Goal: Task Accomplishment & Management: Manage account settings

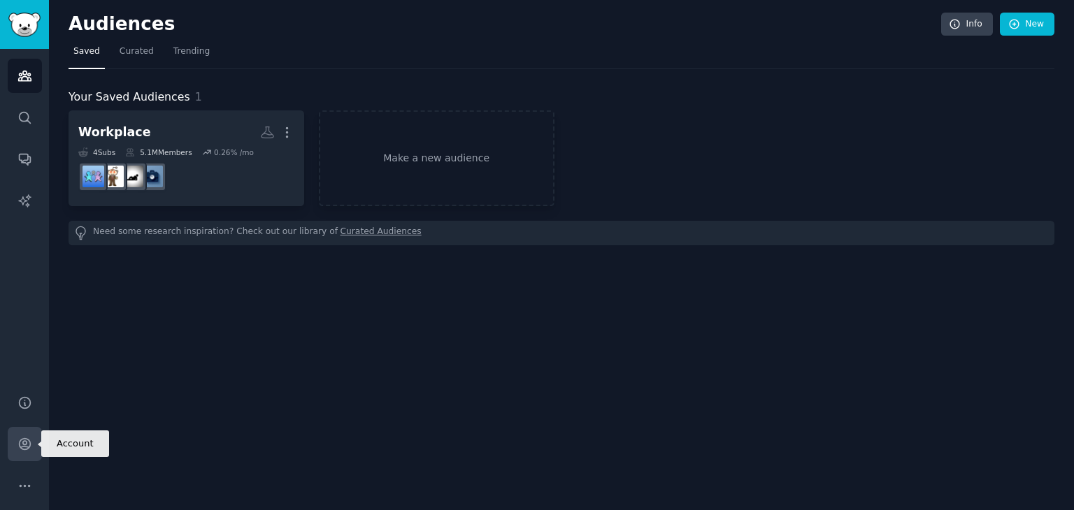
click at [20, 448] on icon "Sidebar" at bounding box center [24, 444] width 11 height 11
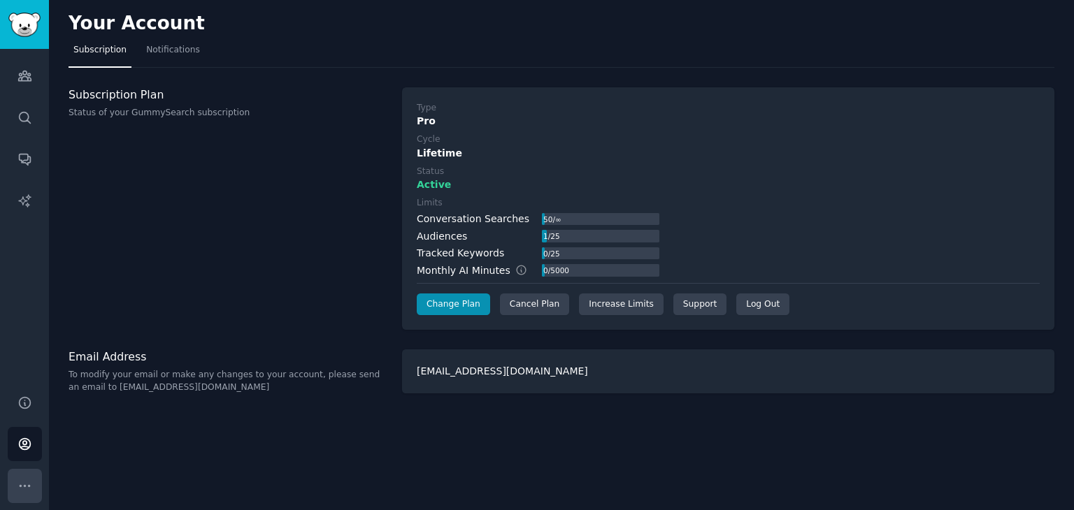
click at [15, 478] on button "More" at bounding box center [25, 486] width 34 height 34
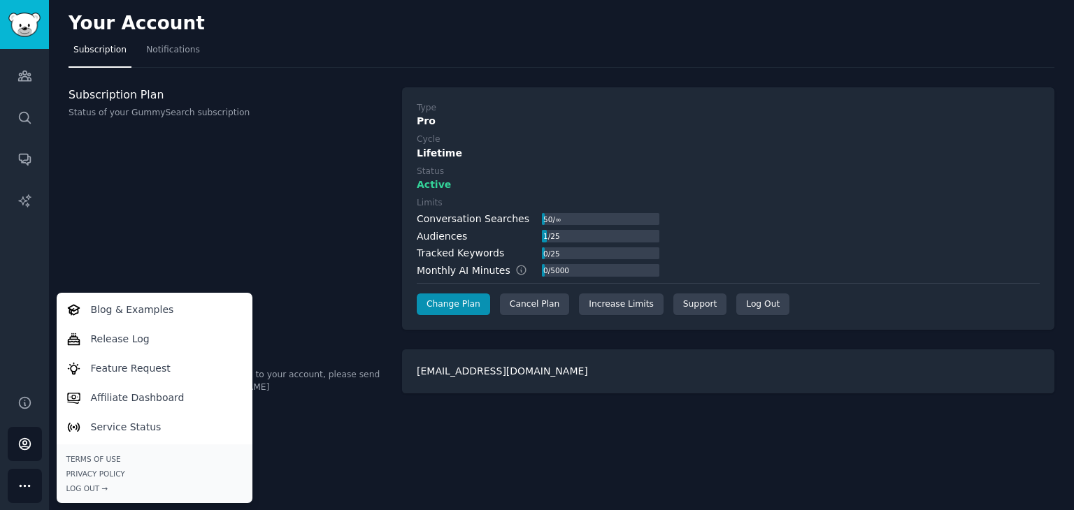
click at [194, 213] on div "Subscription Plan Status of your GummySearch subscription" at bounding box center [228, 208] width 319 height 243
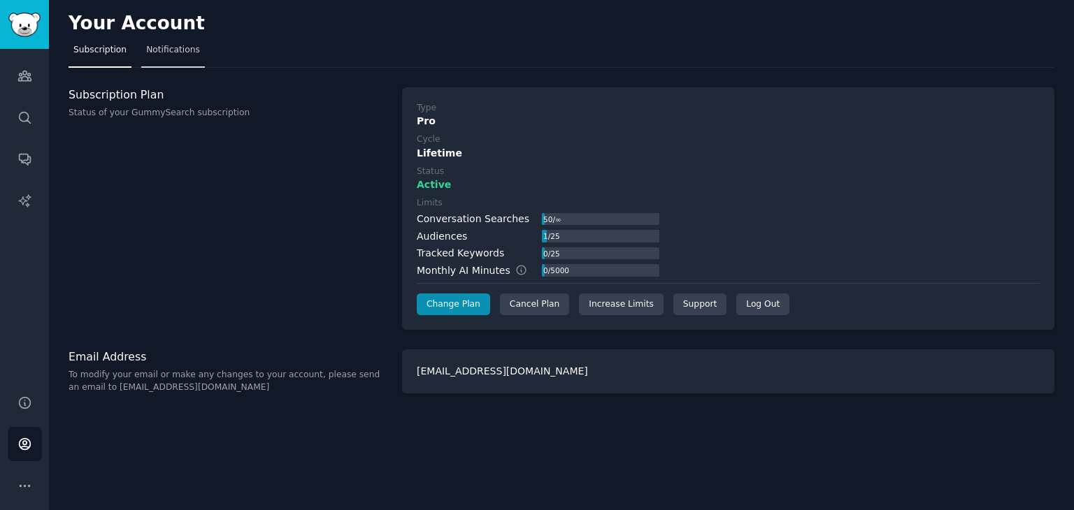
click at [166, 55] on span "Notifications" at bounding box center [173, 50] width 54 height 13
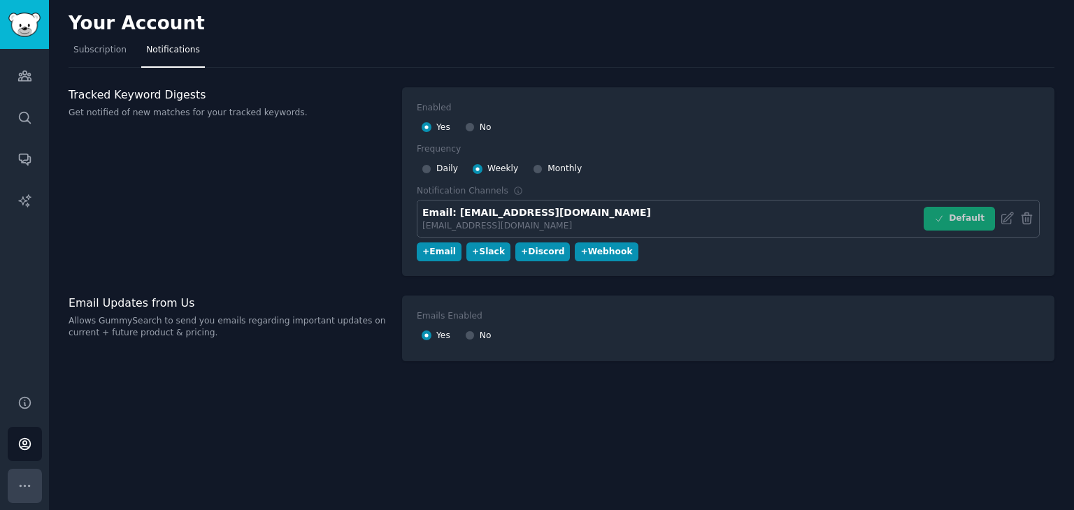
click at [18, 484] on icon "Sidebar" at bounding box center [24, 486] width 15 height 15
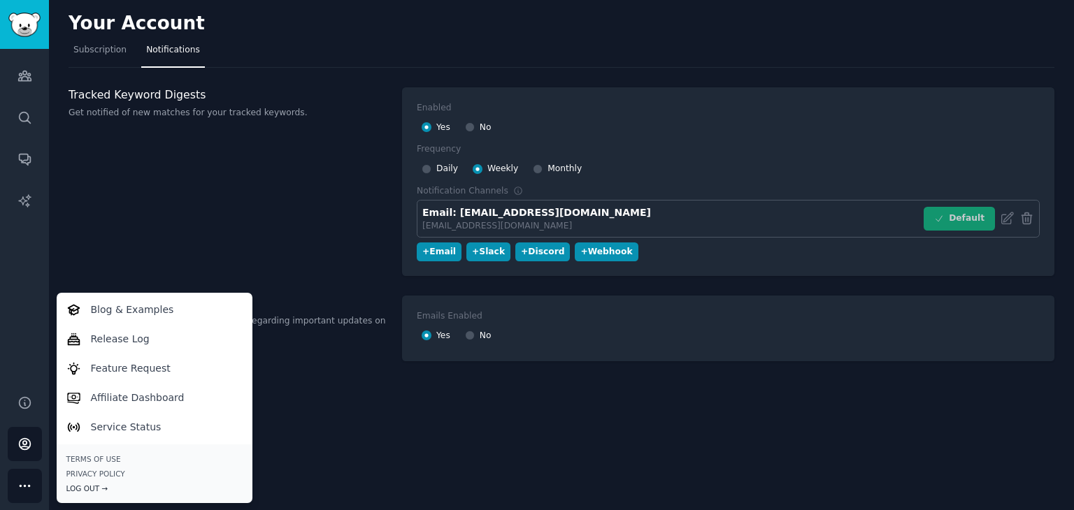
click at [73, 489] on div "Log Out →" at bounding box center [154, 489] width 176 height 10
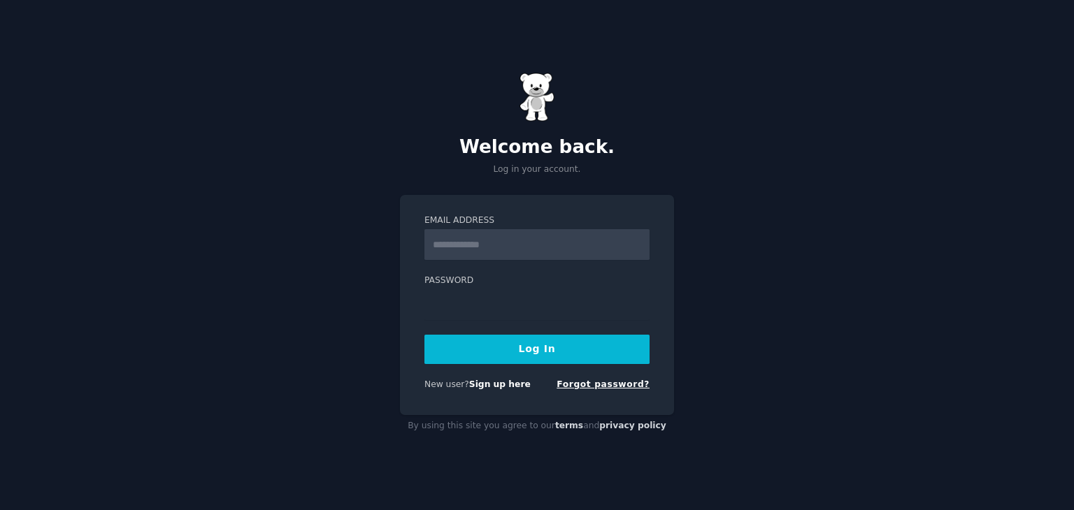
click at [624, 386] on link "Forgot password?" at bounding box center [603, 385] width 93 height 10
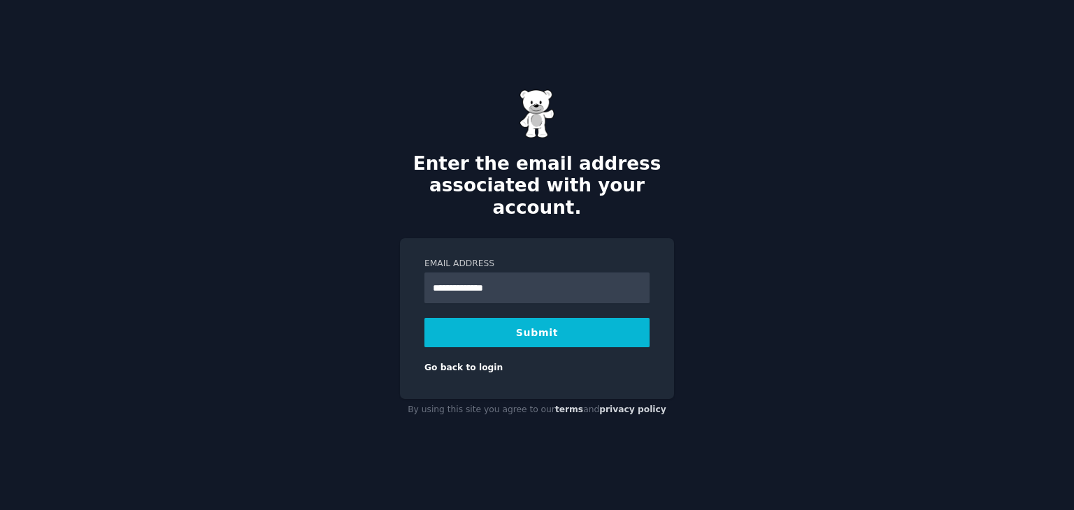
type input "**********"
click at [424, 318] on button "Submit" at bounding box center [536, 332] width 225 height 29
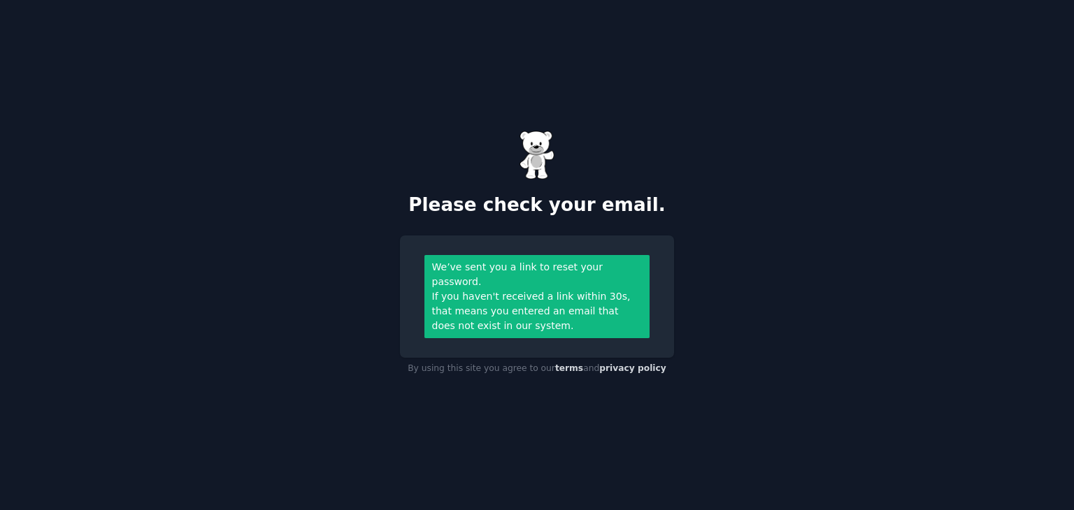
click at [491, 315] on div "If you haven't received a link within 30s, that means you entered an email that…" at bounding box center [537, 311] width 210 height 44
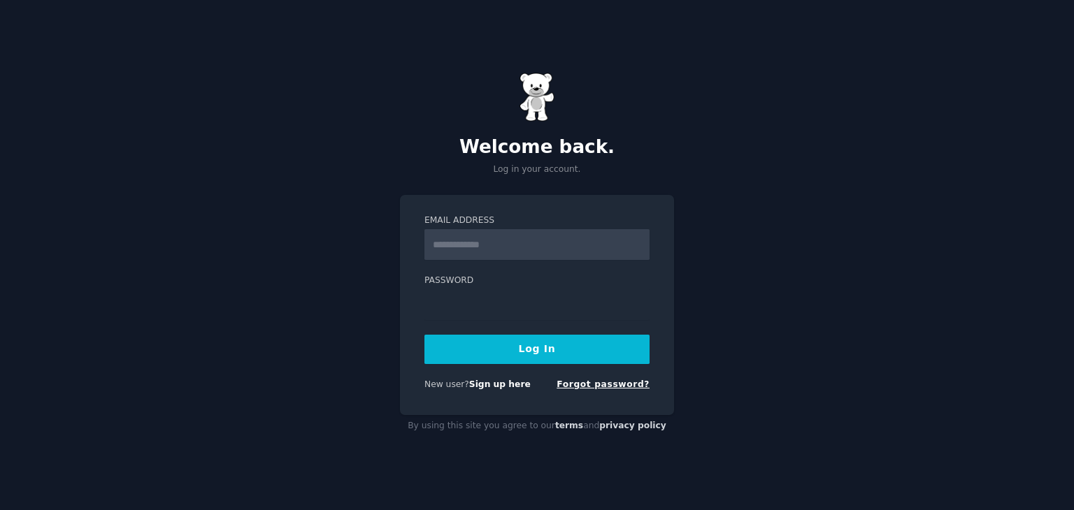
click at [640, 387] on link "Forgot password?" at bounding box center [603, 385] width 93 height 10
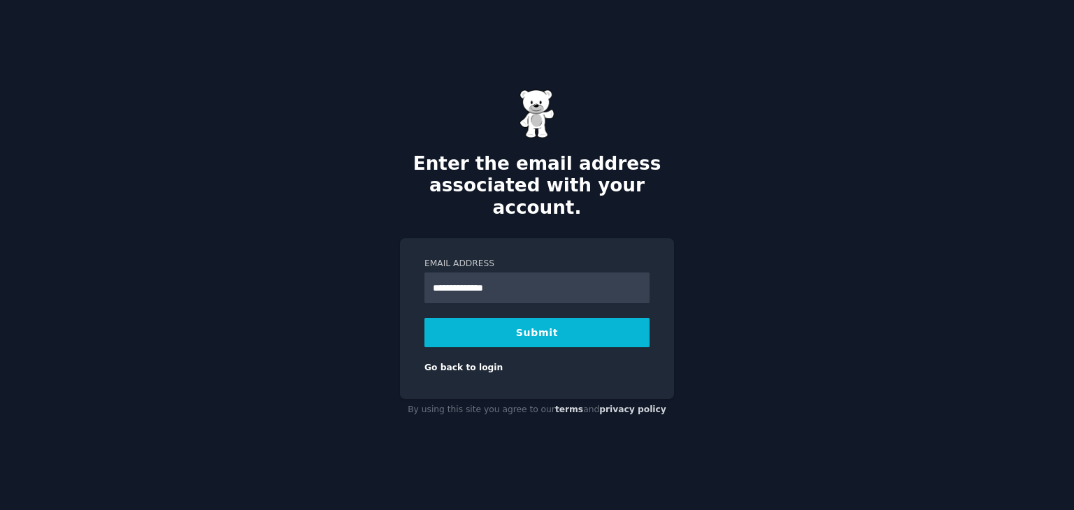
type input "**********"
click at [537, 324] on button "Submit" at bounding box center [536, 332] width 225 height 29
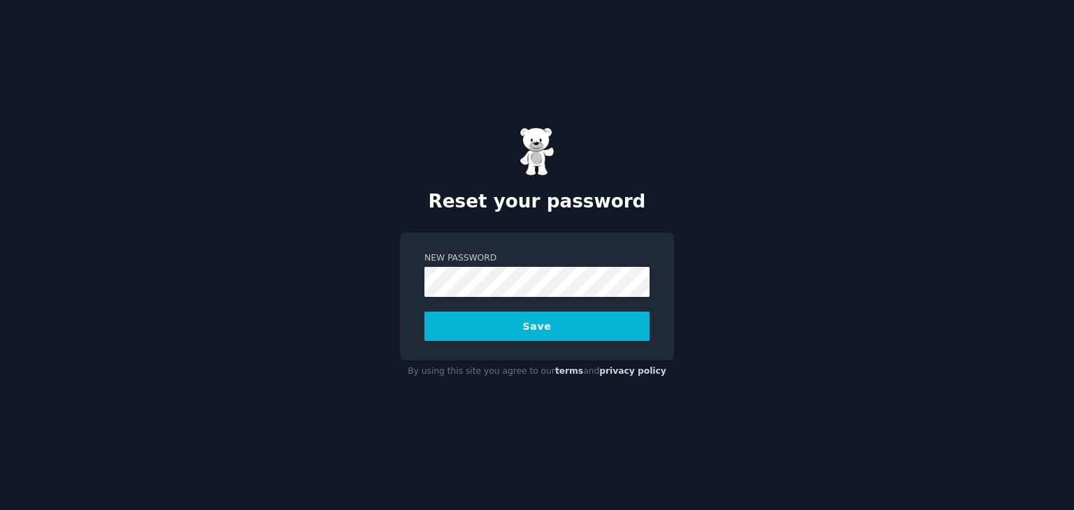
click at [472, 299] on div "New Password Save" at bounding box center [537, 297] width 274 height 129
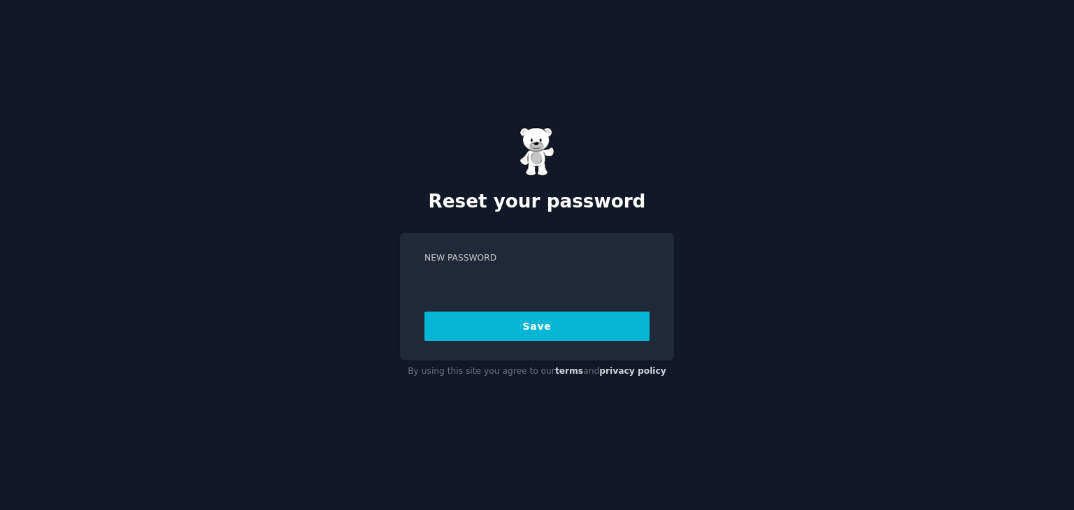
click at [533, 328] on button "Save" at bounding box center [536, 326] width 225 height 29
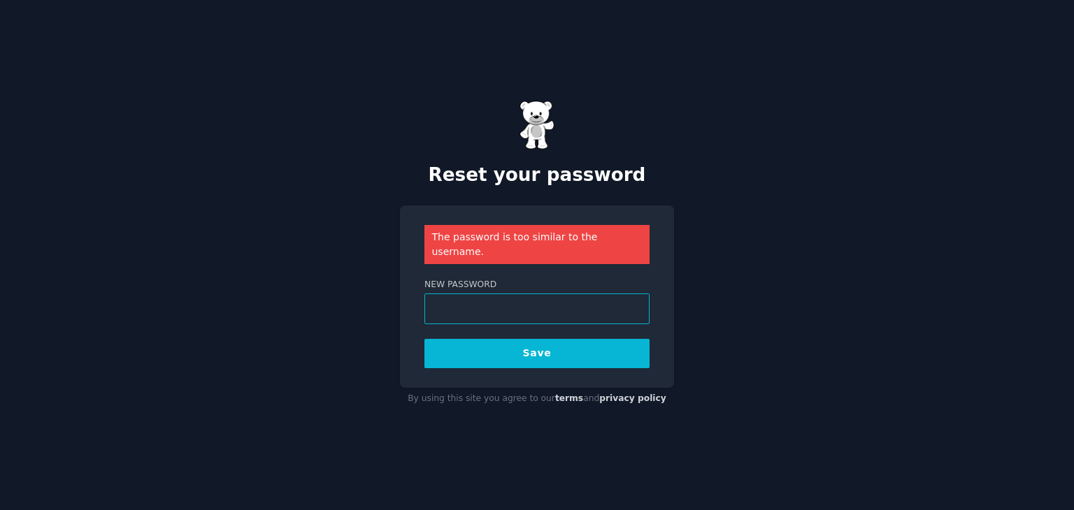
click at [329, 299] on div "Reset your password The password is too similar to the username. New Password S…" at bounding box center [537, 255] width 1074 height 510
click at [502, 342] on button "Save" at bounding box center [536, 353] width 225 height 29
click at [348, 303] on div "Reset your password The password is too similar to the username. New Password S…" at bounding box center [537, 255] width 1074 height 510
click at [498, 358] on button "Save" at bounding box center [536, 353] width 225 height 29
click at [498, 359] on div "The password is too similar to the username. New Password Save" at bounding box center [537, 297] width 274 height 182
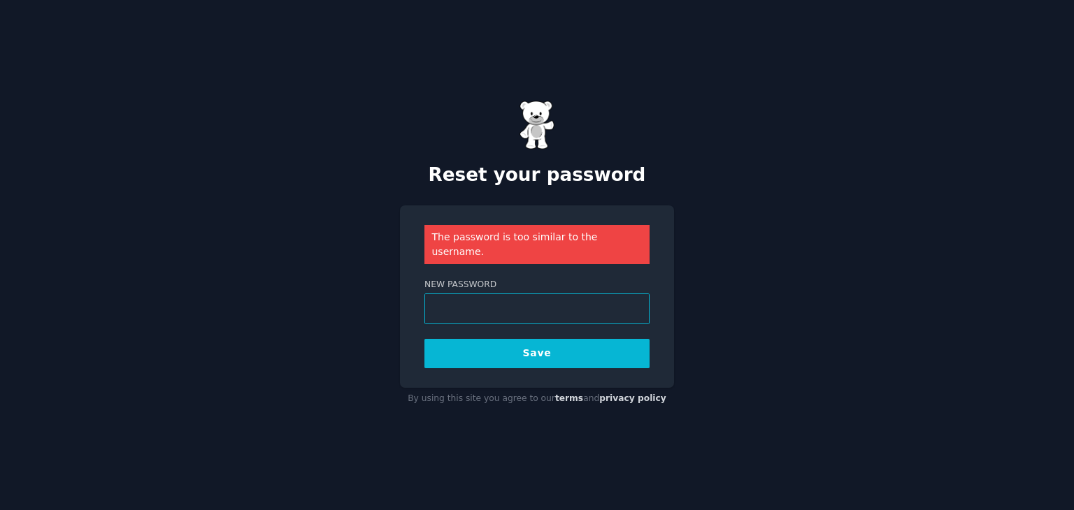
click at [290, 292] on div "Reset your password The password is too similar to the username. New Password S…" at bounding box center [537, 255] width 1074 height 510
click at [515, 346] on button "Save" at bounding box center [536, 353] width 225 height 29
click at [46, 194] on div "Reset your password The password is too similar to the username. New Password S…" at bounding box center [537, 255] width 1074 height 510
click at [346, 317] on div "Reset your password The password is too similar to the username. New Password S…" at bounding box center [537, 255] width 1074 height 510
click at [471, 349] on button "Save" at bounding box center [536, 353] width 225 height 29
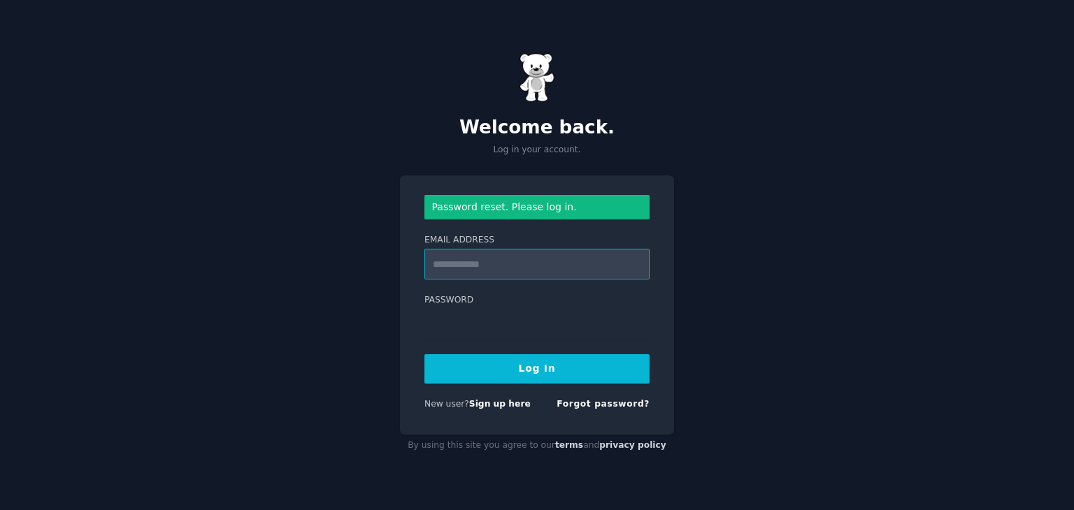
click at [581, 264] on input "Email Address" at bounding box center [536, 264] width 225 height 31
type input "**********"
click at [543, 371] on button "Log In" at bounding box center [536, 368] width 225 height 29
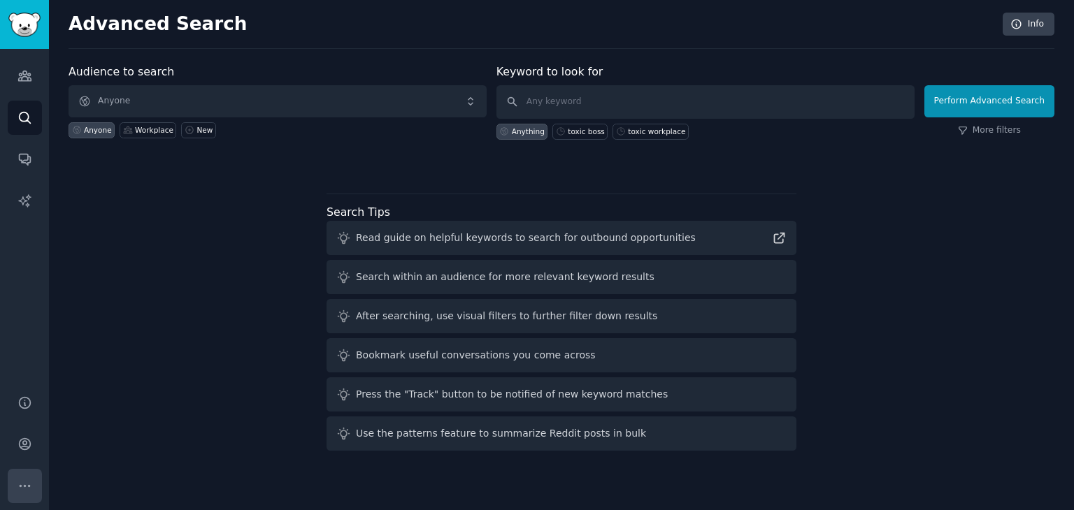
click at [28, 479] on icon "Sidebar" at bounding box center [24, 486] width 15 height 15
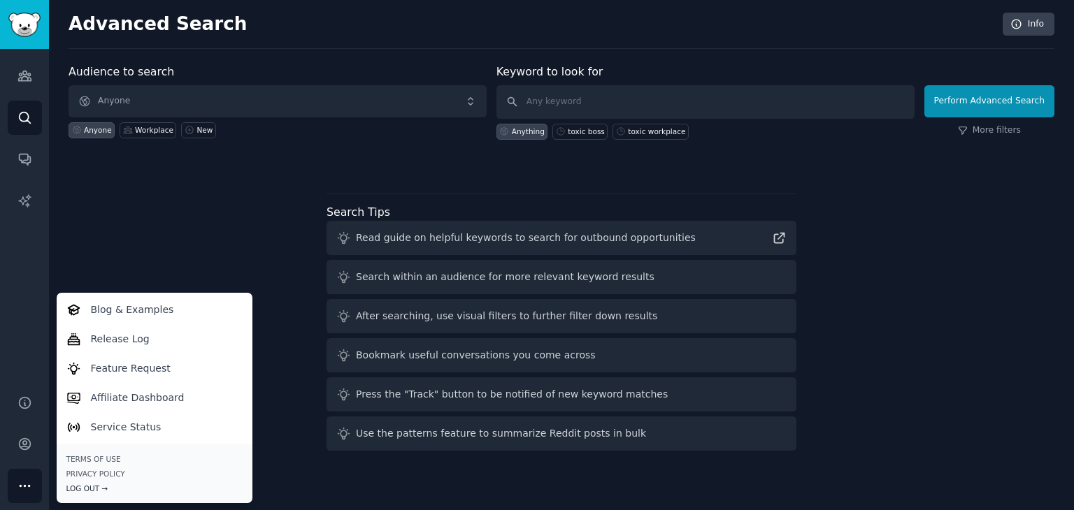
click at [94, 488] on div "Log Out →" at bounding box center [154, 489] width 176 height 10
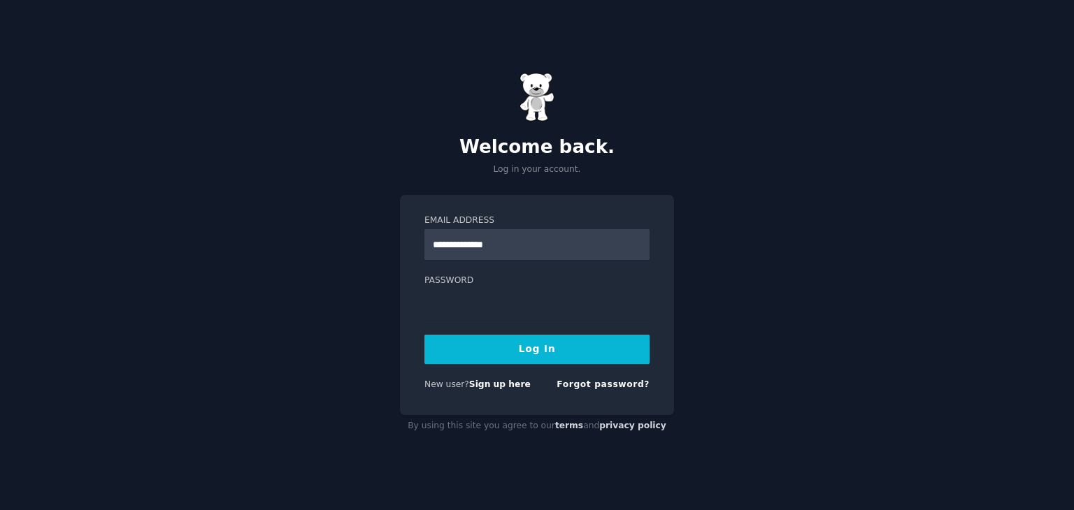
type input "**********"
click at [513, 345] on button "Log In" at bounding box center [536, 349] width 225 height 29
